Goal: Transaction & Acquisition: Purchase product/service

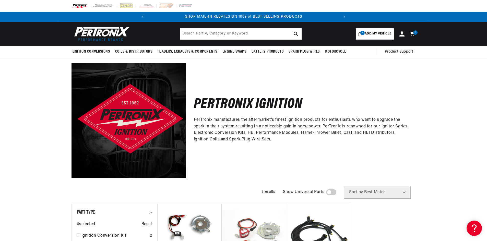
click at [383, 34] on span "Add my vehicle" at bounding box center [378, 33] width 27 height 5
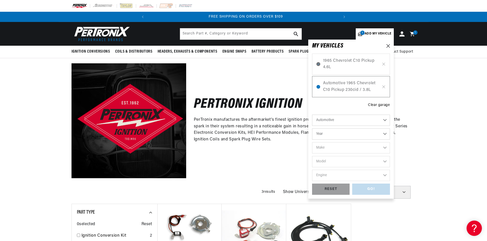
scroll to position [0, 191]
click at [345, 86] on span "Automotive 1965 Chevrolet C10 Pickup 230cid / 3.8L" at bounding box center [351, 86] width 56 height 13
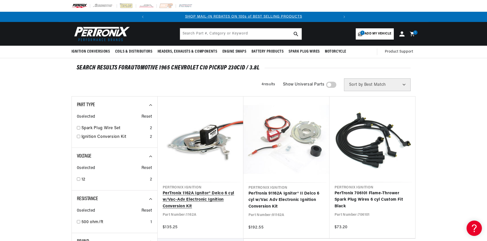
click at [206, 190] on link "PerTronix 1162A Ignitor® Delco 6 cyl w/Vac-Adv Electronic Ignition Conversion K…" at bounding box center [201, 200] width 76 height 20
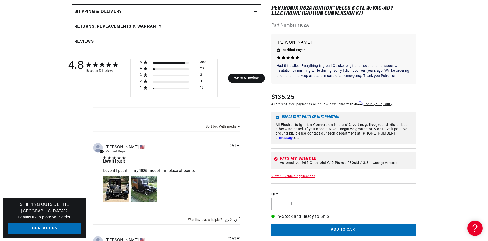
scroll to position [0, 191]
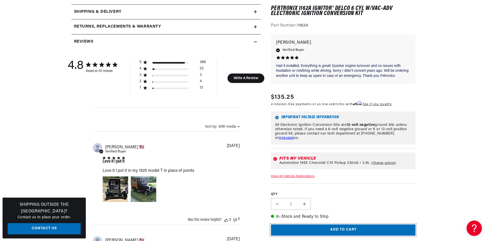
click at [333, 232] on button "Add to cart" at bounding box center [343, 230] width 145 height 11
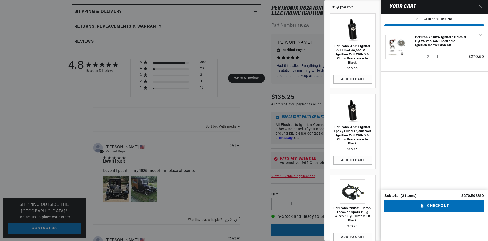
click at [392, 198] on div "Subtotal (2 items)" at bounding box center [400, 196] width 32 height 4
click at [405, 198] on div "Subtotal (2 items)" at bounding box center [400, 196] width 32 height 4
click at [420, 57] on button "Decrease quantity for PerTronix 1162A Ignitor® Delco 6 cyl w/Vac-Adv Electronic…" at bounding box center [418, 57] width 7 height 9
type input "1"
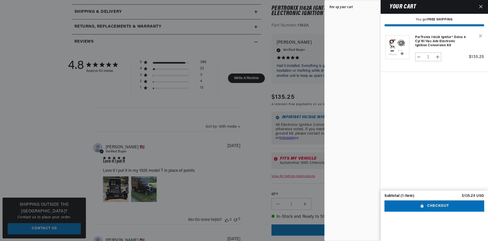
scroll to position [0, 0]
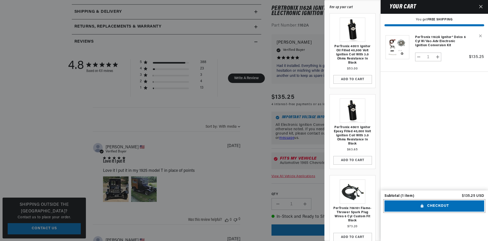
click at [441, 212] on button "Checkout" at bounding box center [434, 206] width 100 height 11
